Goal: Information Seeking & Learning: Learn about a topic

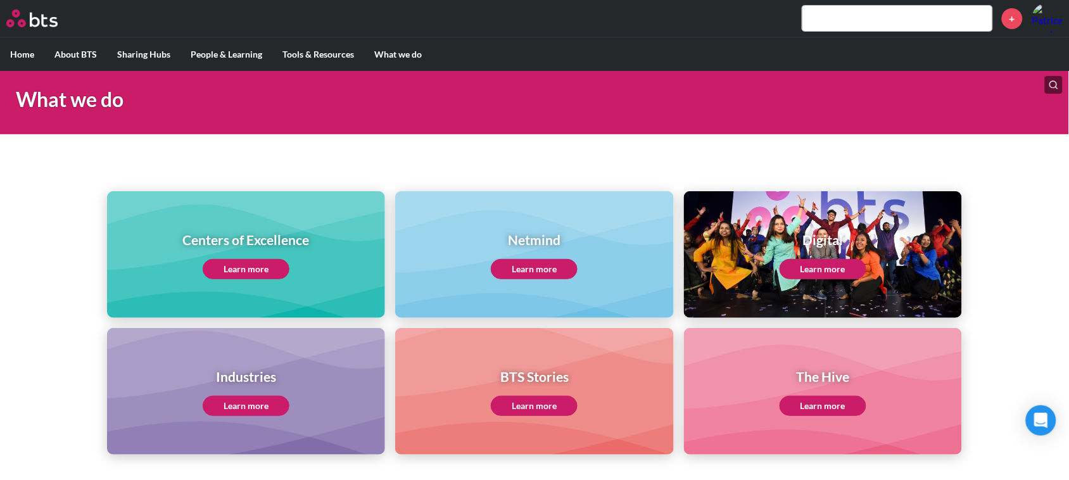
scroll to position [79, 0]
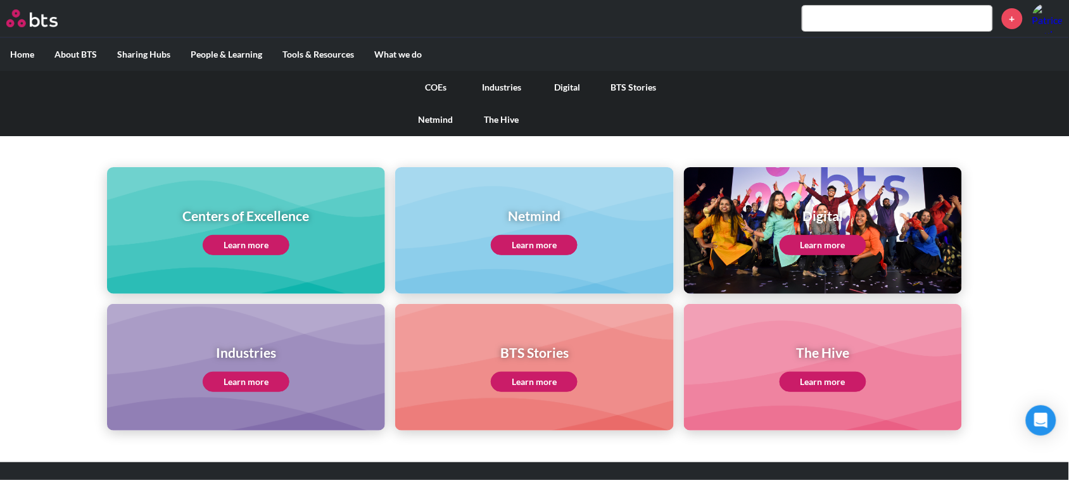
click at [434, 76] on link "COEs" at bounding box center [436, 87] width 66 height 33
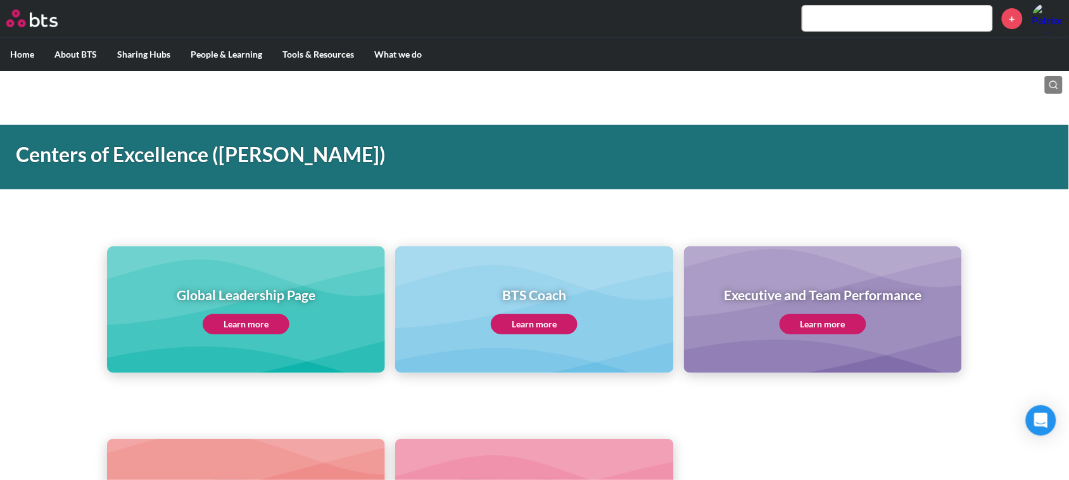
click at [540, 318] on link "Learn more" at bounding box center [534, 324] width 87 height 20
click at [523, 317] on link "Learn more" at bounding box center [534, 324] width 87 height 20
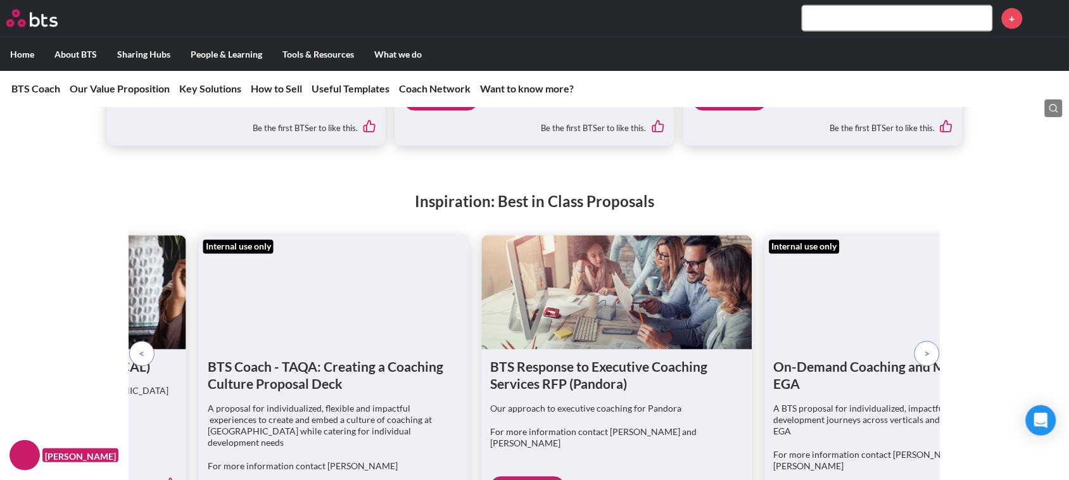
scroll to position [3403, 0]
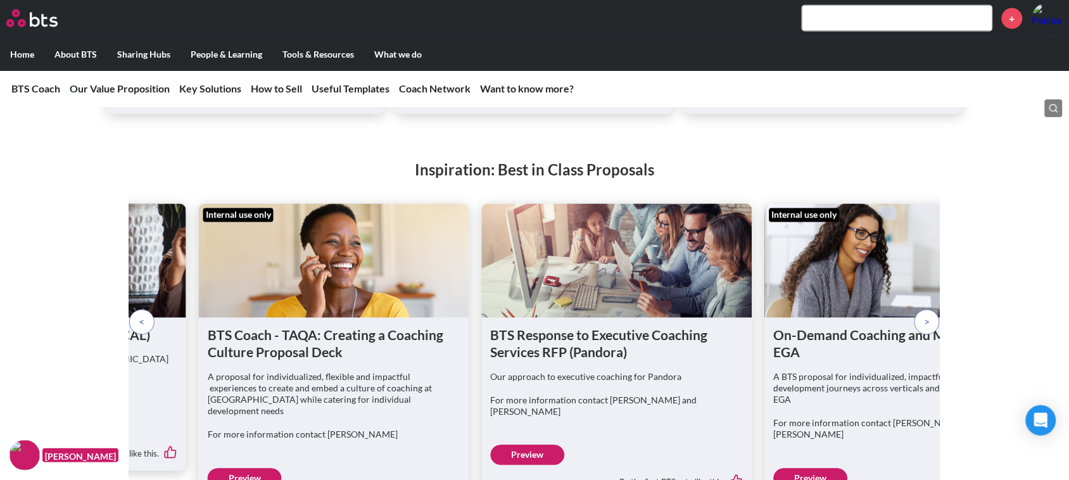
click at [933, 310] on p at bounding box center [926, 322] width 25 height 25
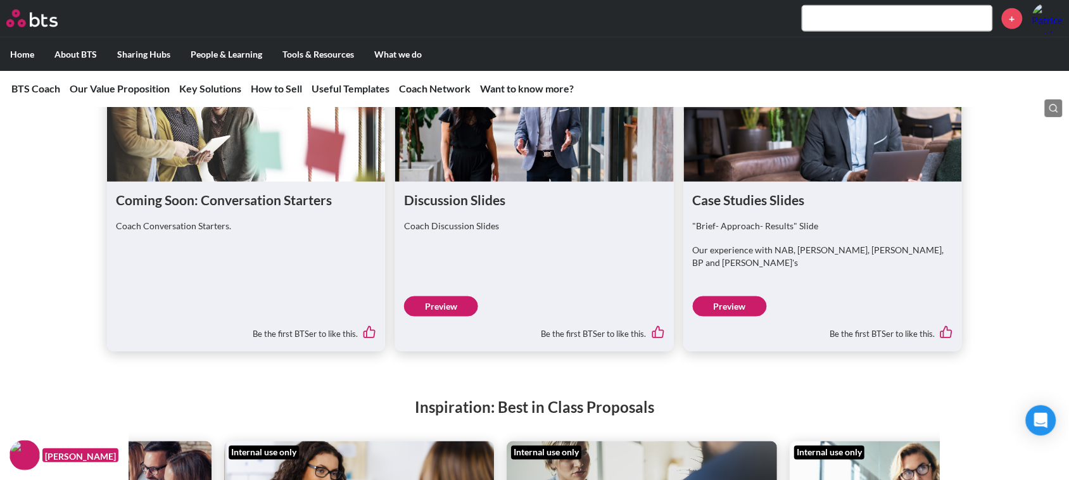
scroll to position [3086, 0]
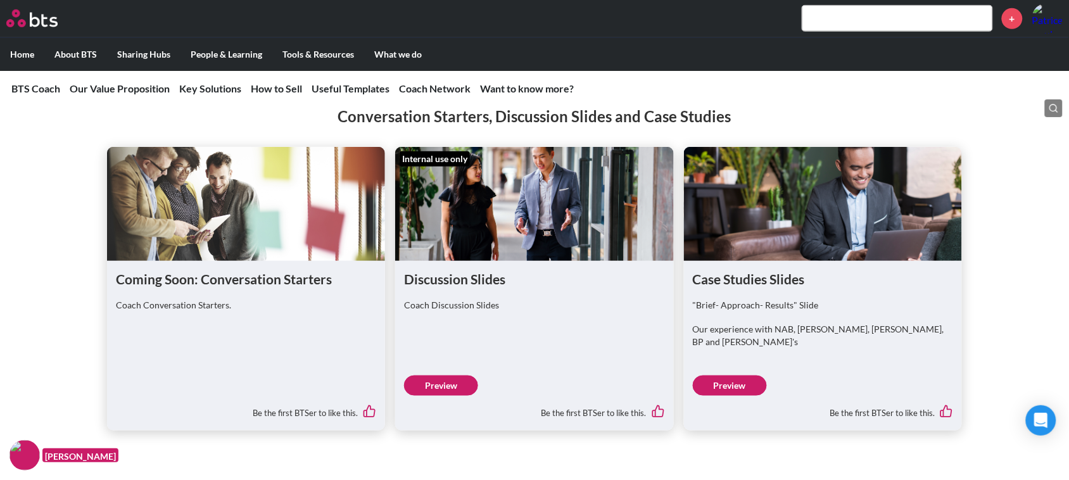
click at [444, 375] on link "Preview" at bounding box center [441, 385] width 74 height 20
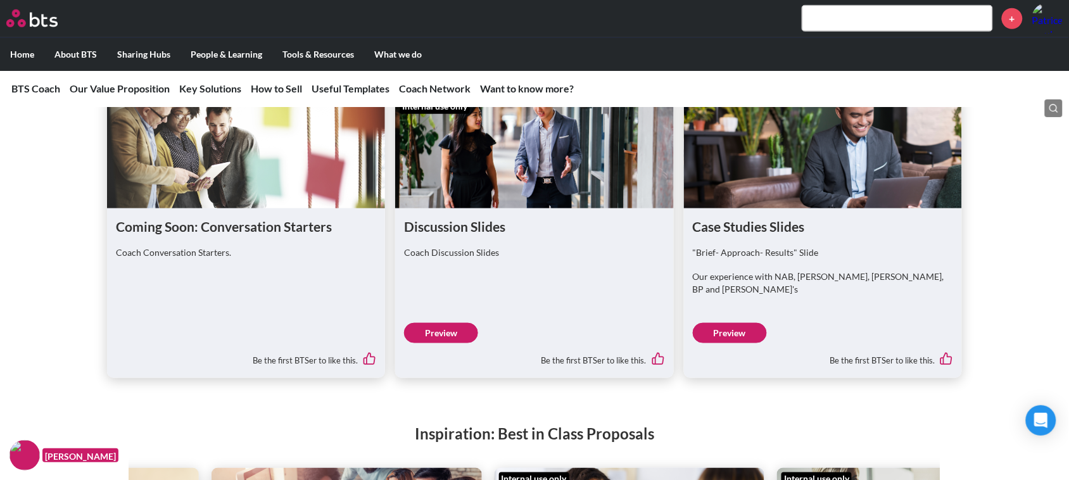
scroll to position [3165, 0]
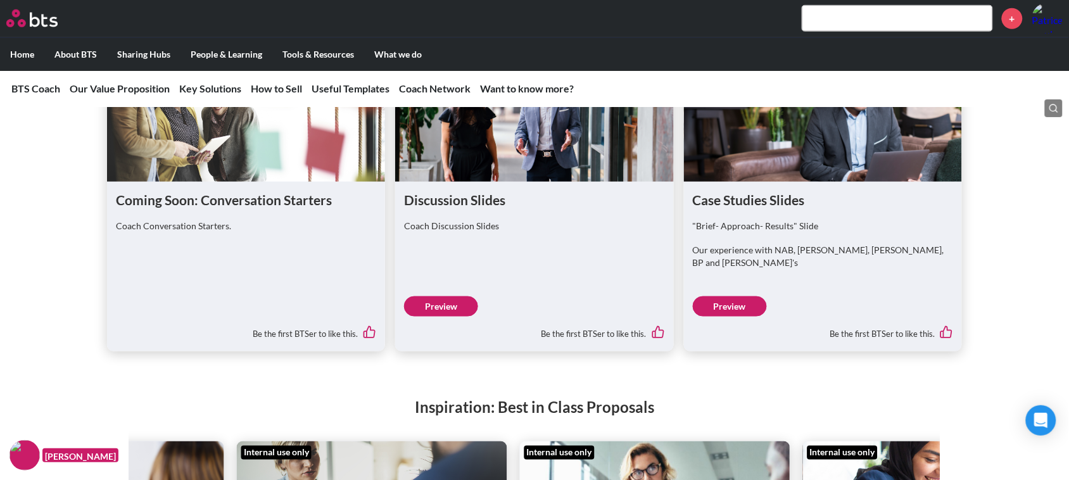
click at [457, 296] on link "Preview" at bounding box center [441, 306] width 74 height 20
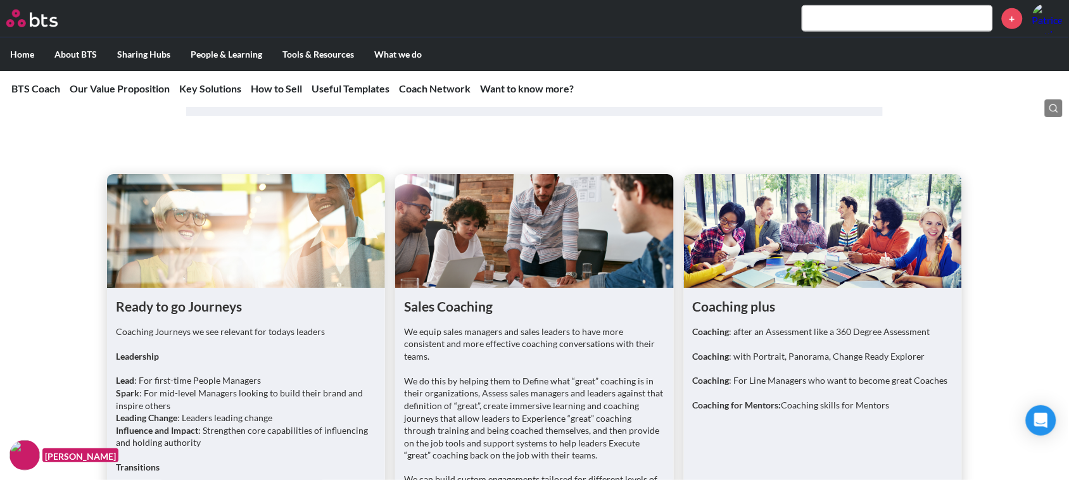
scroll to position [1662, 0]
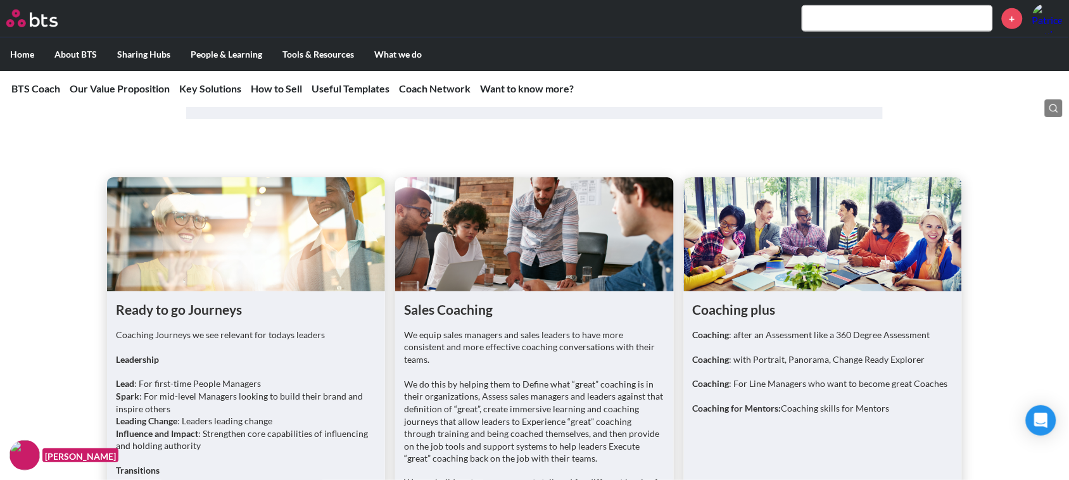
click at [420, 80] on nav "BTS Coach Our Value Proposition Our Value Proposition Our Differentiators Key S…" at bounding box center [534, 88] width 1069 height 37
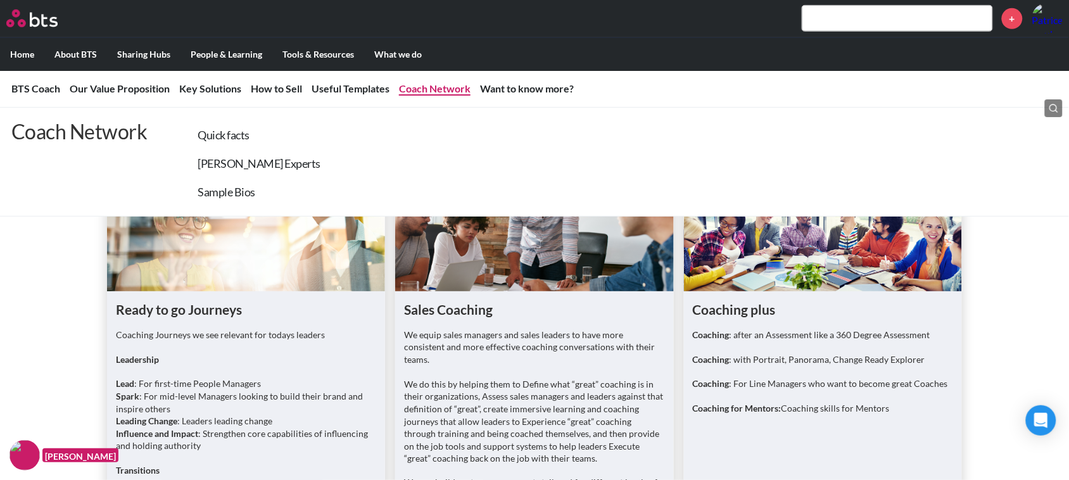
click at [425, 87] on link "Coach Network" at bounding box center [435, 88] width 72 height 12
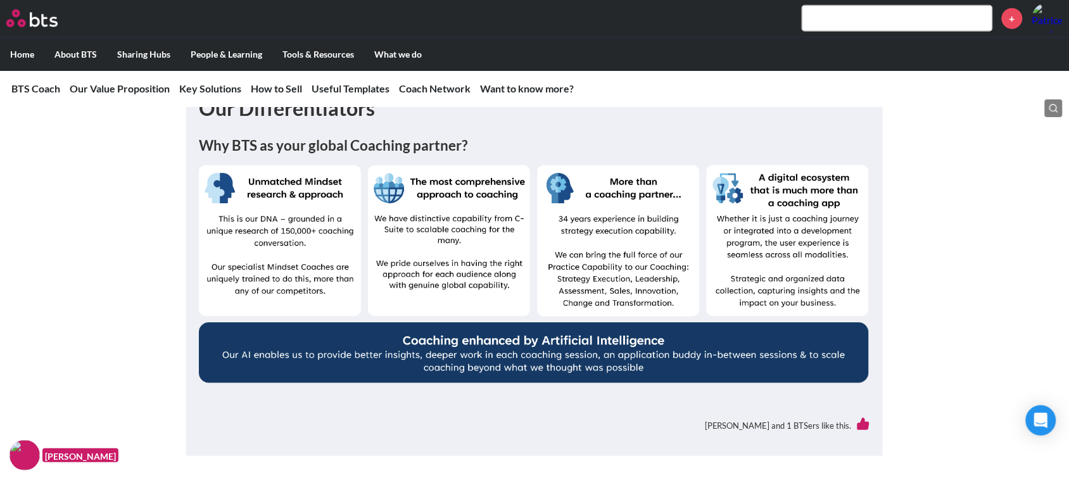
scroll to position [400, 0]
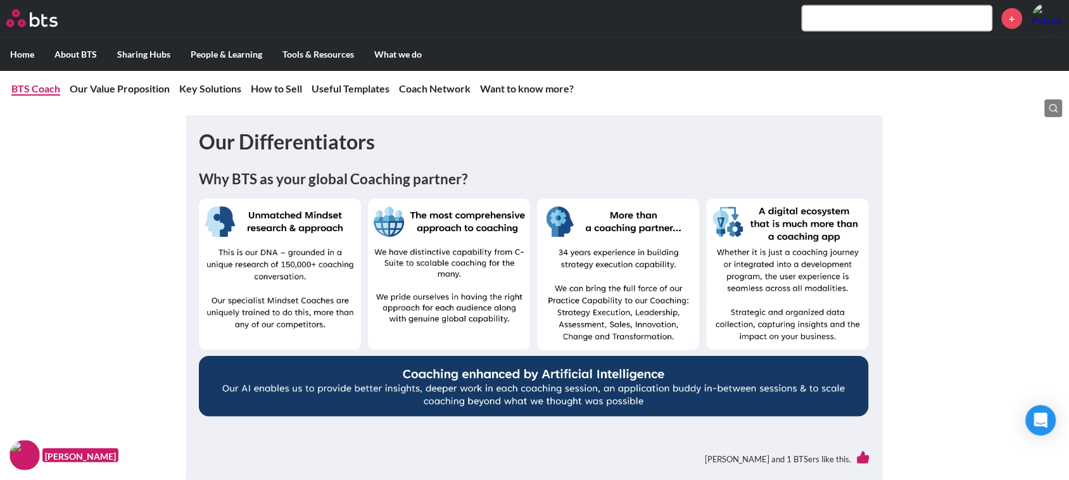
click at [39, 82] on link "BTS Coach" at bounding box center [35, 88] width 49 height 12
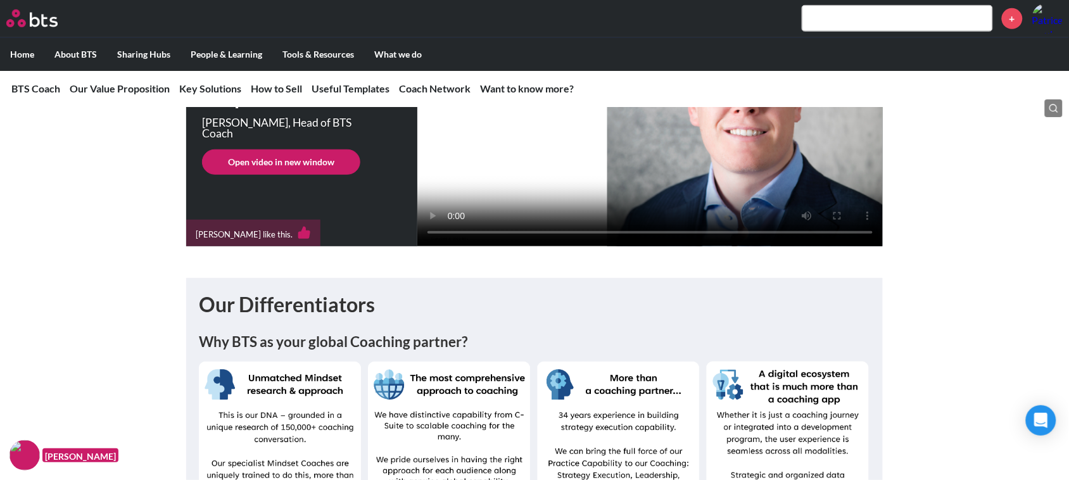
scroll to position [158, 0]
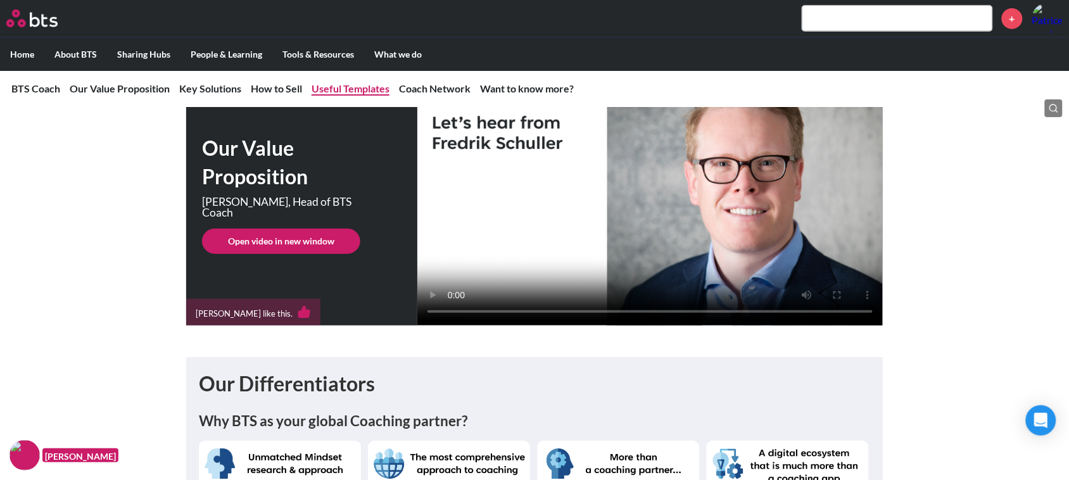
click at [336, 87] on link "Useful Templates" at bounding box center [350, 88] width 78 height 12
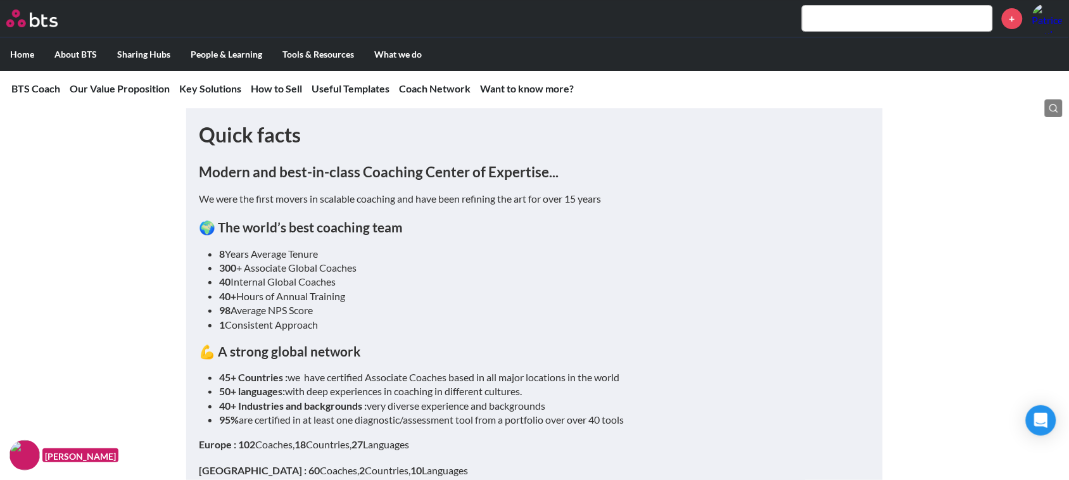
scroll to position [5614, 0]
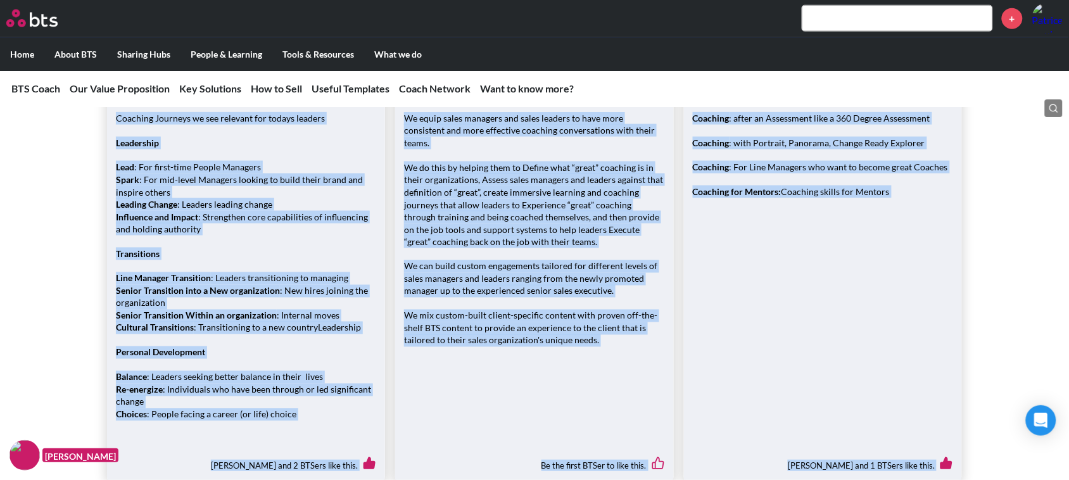
scroll to position [1945, 0]
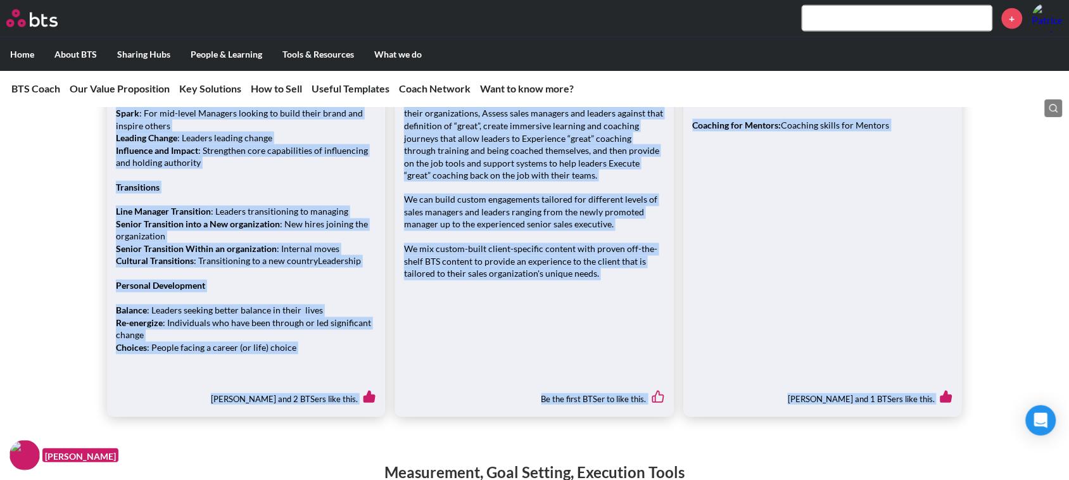
drag, startPoint x: 115, startPoint y: 227, endPoint x: 270, endPoint y: 375, distance: 214.9
click at [153, 399] on div "Katrin Mulford and 2 BTSers like this." at bounding box center [246, 394] width 260 height 27
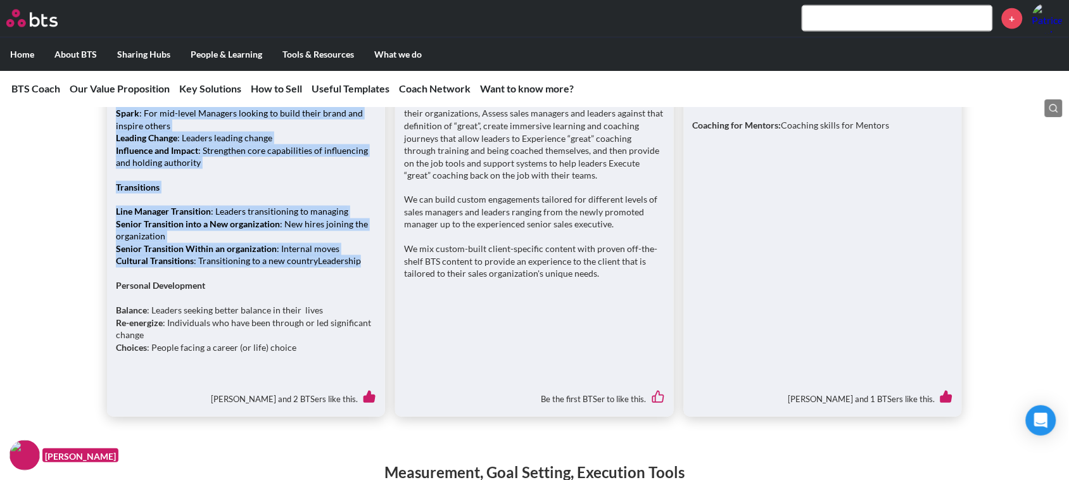
drag, startPoint x: 360, startPoint y: 258, endPoint x: 109, endPoint y: 108, distance: 292.5
click at [109, 108] on div "Ready to go Journeys Coaching Journeys we see relevant for todays leaders Leade…" at bounding box center [246, 212] width 278 height 409
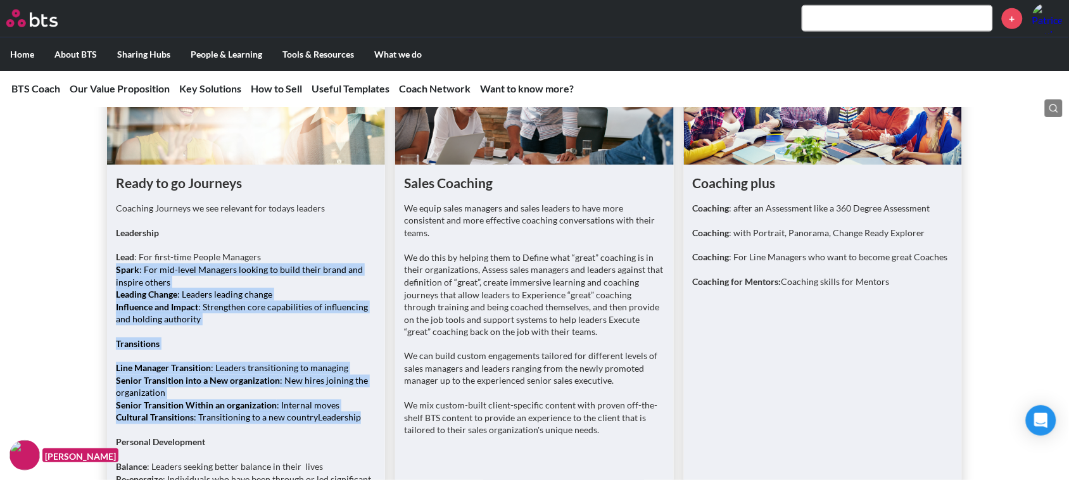
scroll to position [1787, 0]
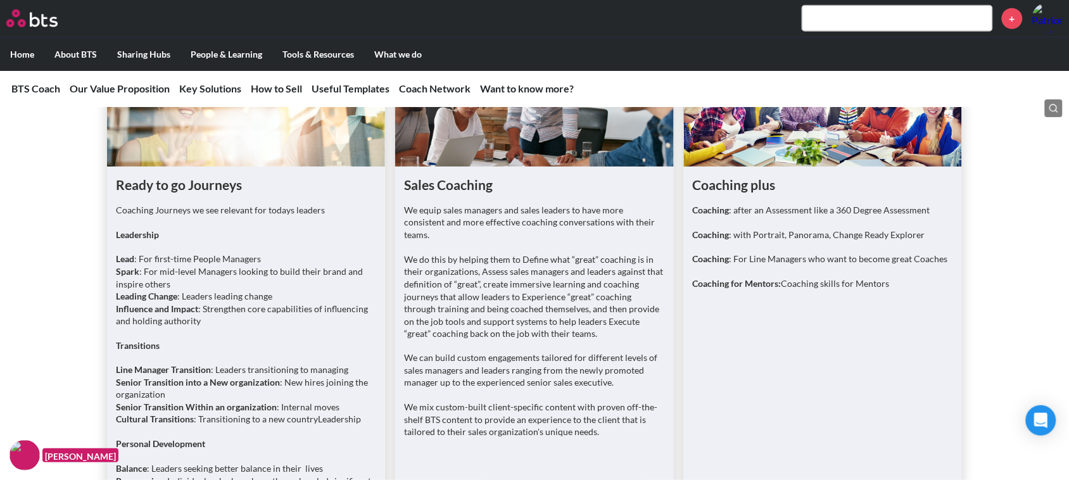
click at [298, 217] on div "Coaching Journeys we see relevant for todays leaders Leadership Lead : For firs…" at bounding box center [246, 364] width 260 height 321
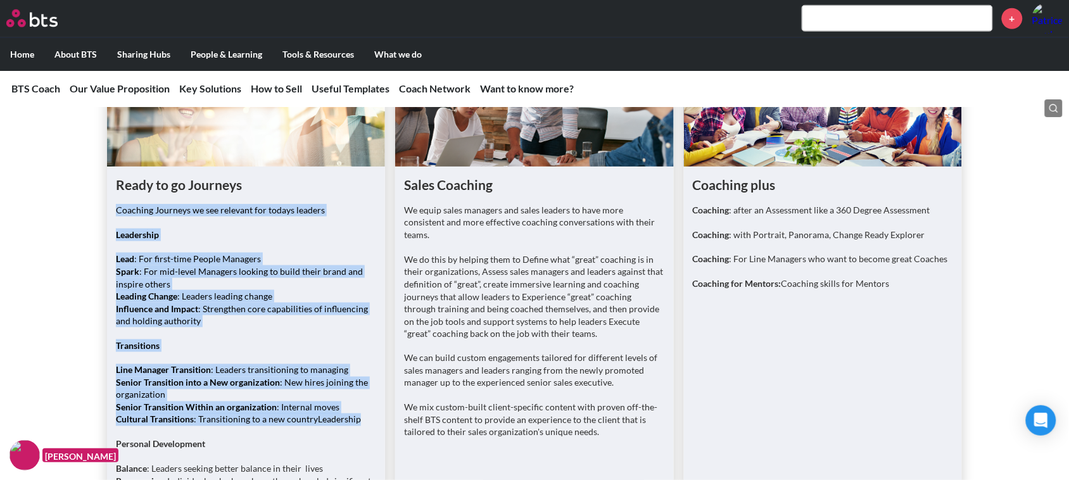
drag, startPoint x: 116, startPoint y: 208, endPoint x: 360, endPoint y: 421, distance: 323.9
click at [360, 421] on div "Coaching Journeys we see relevant for todays leaders Leadership Lead : For firs…" at bounding box center [246, 364] width 260 height 321
copy div "Coaching Journeys we see relevant for todays leaders Leadership Lead : For firs…"
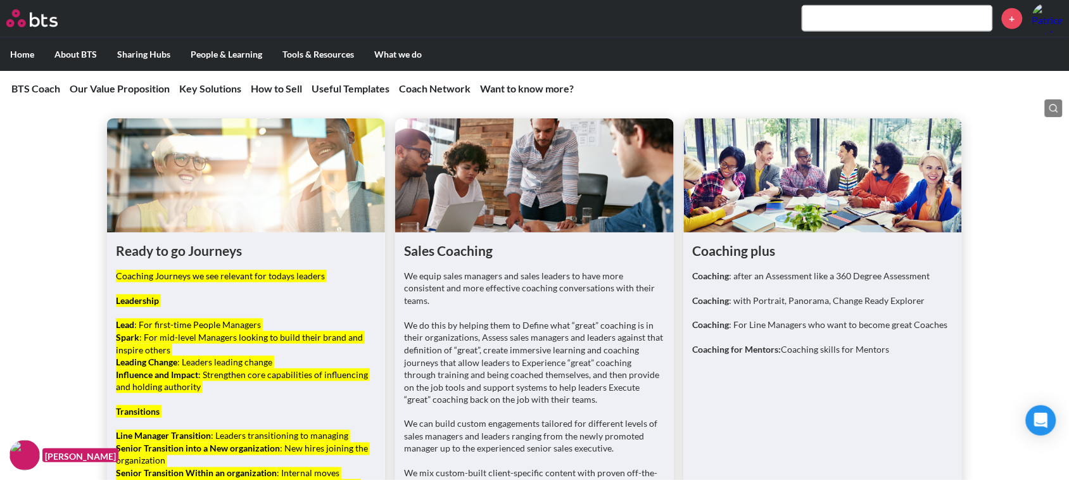
scroll to position [1707, 0]
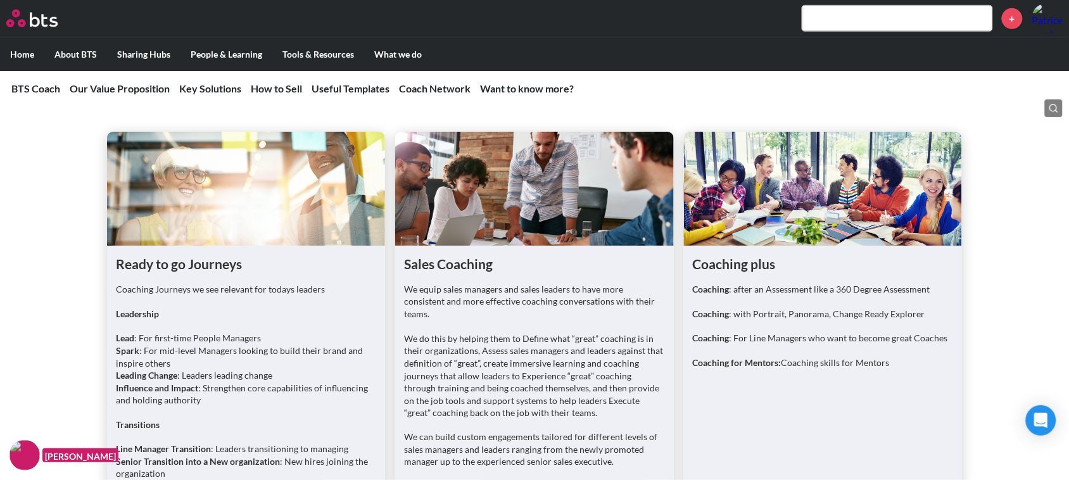
click at [56, 213] on div "Ready to go Journeys Coaching Journeys we see relevant for todays leaders Leade…" at bounding box center [534, 370] width 1069 height 569
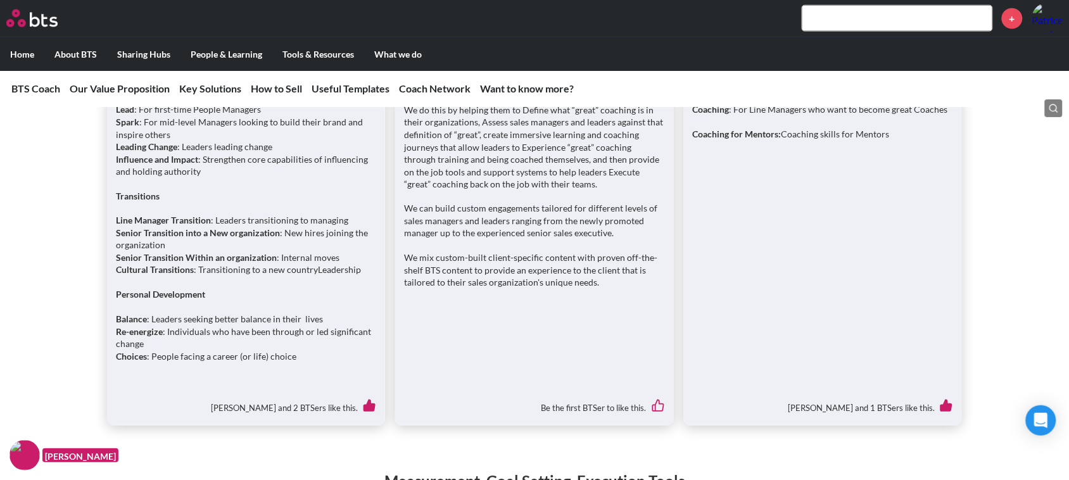
scroll to position [1945, 0]
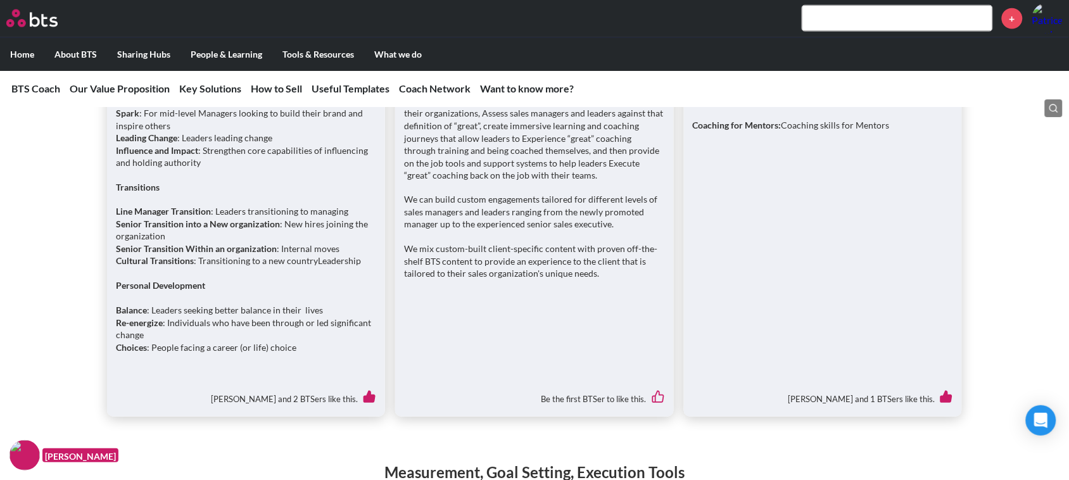
click at [23, 453] on img at bounding box center [24, 455] width 30 height 30
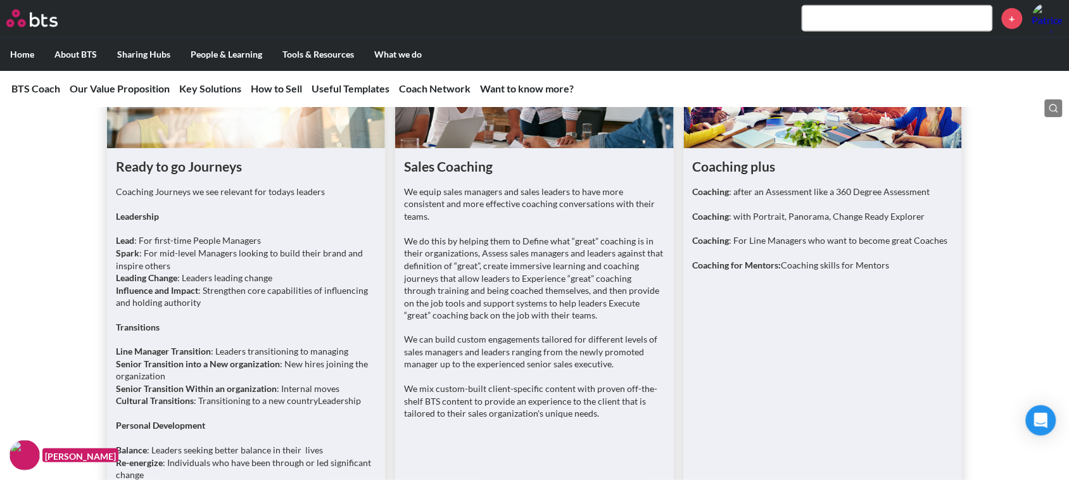
scroll to position [1707, 0]
